Goal: Task Accomplishment & Management: Manage account settings

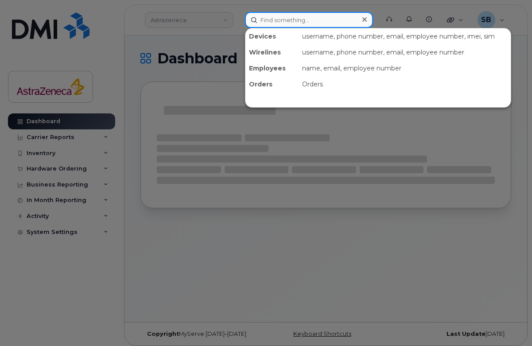
click at [272, 21] on input at bounding box center [309, 20] width 128 height 16
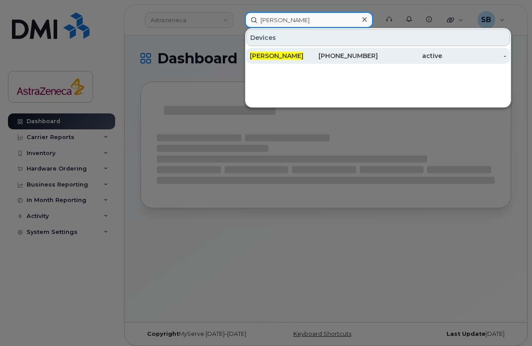
type input "[PERSON_NAME]"
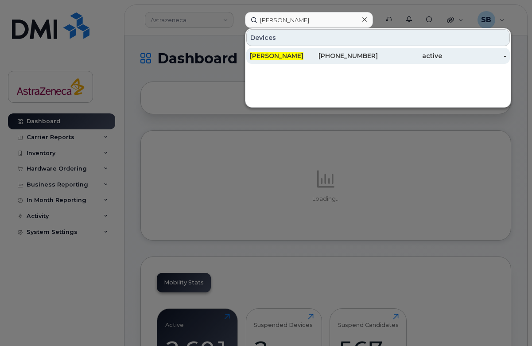
click at [275, 56] on span "[PERSON_NAME]" at bounding box center [277, 56] width 54 height 8
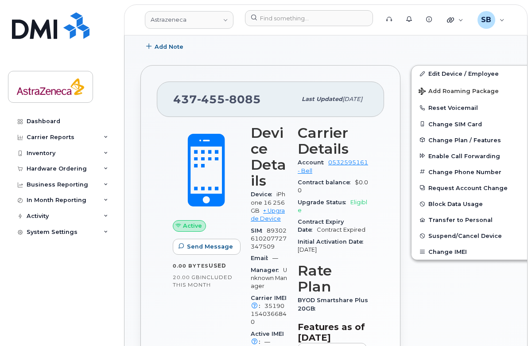
scroll to position [198, 0]
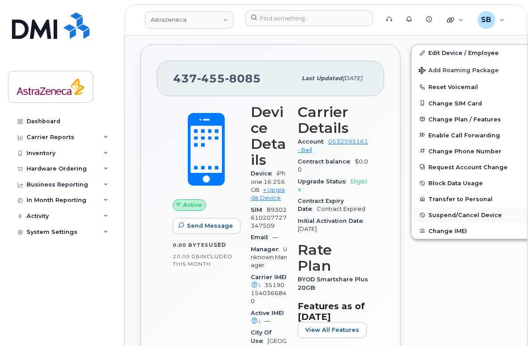
click at [448, 215] on span "Suspend/Cancel Device" at bounding box center [466, 215] width 74 height 7
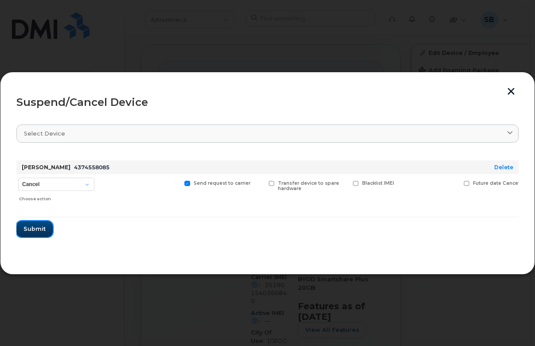
click at [27, 233] on span "Submit" at bounding box center [34, 229] width 22 height 8
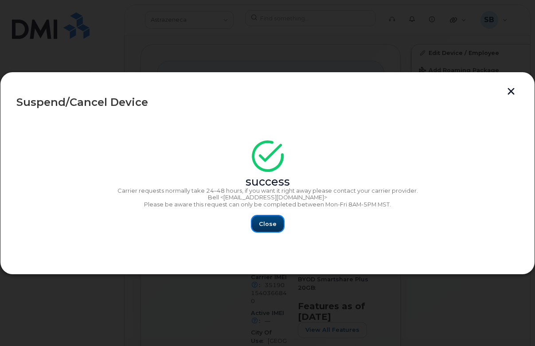
click at [268, 226] on span "Close" at bounding box center [268, 224] width 18 height 8
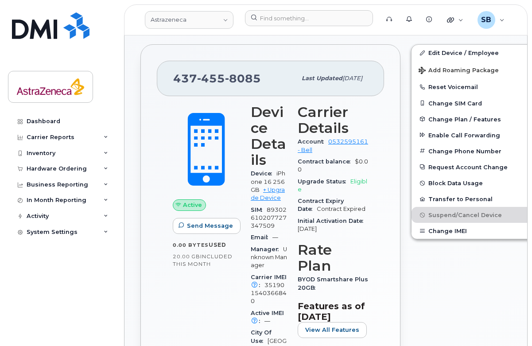
click at [137, 167] on div "437 455 8085 Last updated Jul 14, 2025 Active Send Message 0.00 Bytes  used 20.…" at bounding box center [270, 273] width 271 height 468
click at [370, 218] on div "437 455 8085 Last updated Jul 14, 2025 Active Send Message 0.00 Bytes  used 20.…" at bounding box center [270, 272] width 260 height 457
click at [428, 282] on div "Edit Device / Employee Add Roaming Package Reset Voicemail Change SIM Card Chan…" at bounding box center [480, 273] width 149 height 468
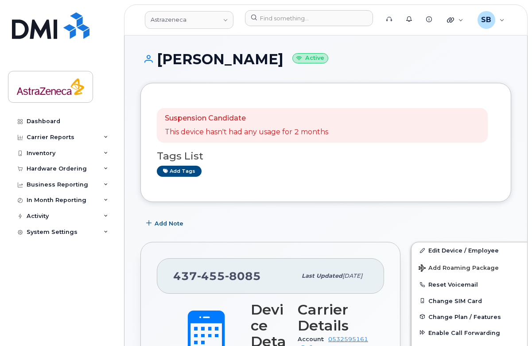
click at [323, 182] on div "Suspension Candidate This device hasn't had any usage for 2 months Tags List Ad…" at bounding box center [326, 142] width 338 height 86
click at [315, 187] on div "Suspension Candidate This device hasn't had any usage for 2 months Tags List Ad…" at bounding box center [325, 142] width 371 height 119
